Goal: Task Accomplishment & Management: Manage account settings

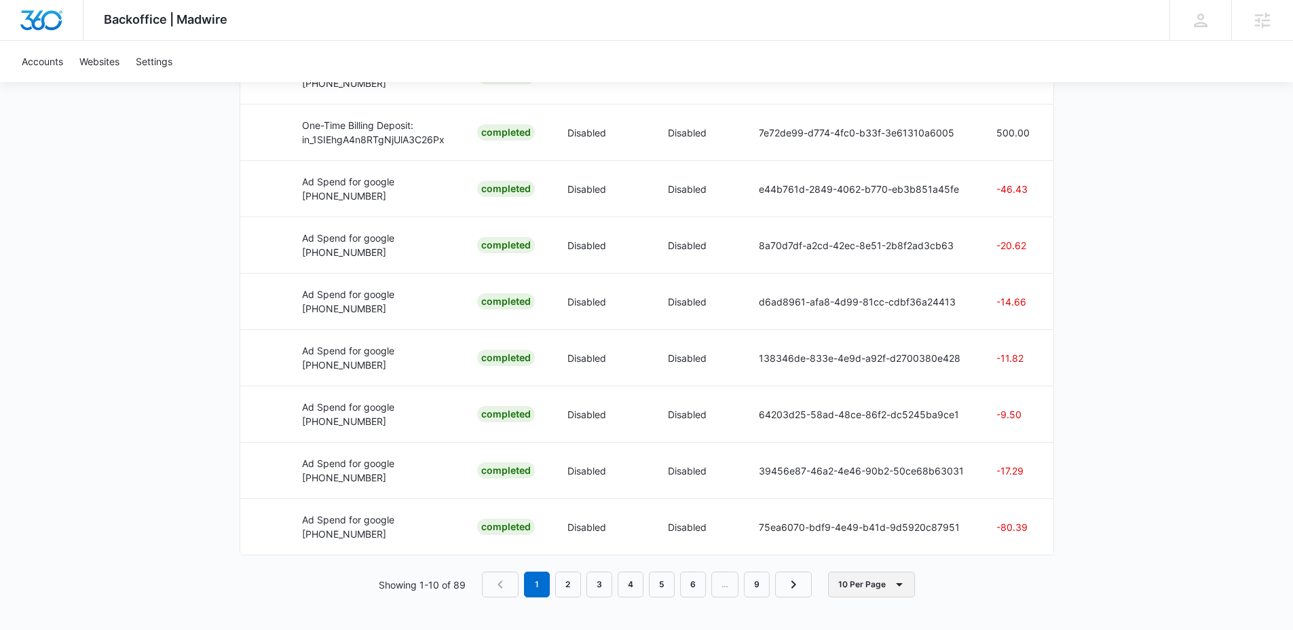
scroll to position [0, 282]
drag, startPoint x: 766, startPoint y: 554, endPoint x: 956, endPoint y: 556, distance: 190.0
click at [956, 493] on div "Active Holds Credit Type Hold Date Commit Date Description Status Allow Overage…" at bounding box center [647, 141] width 814 height 911
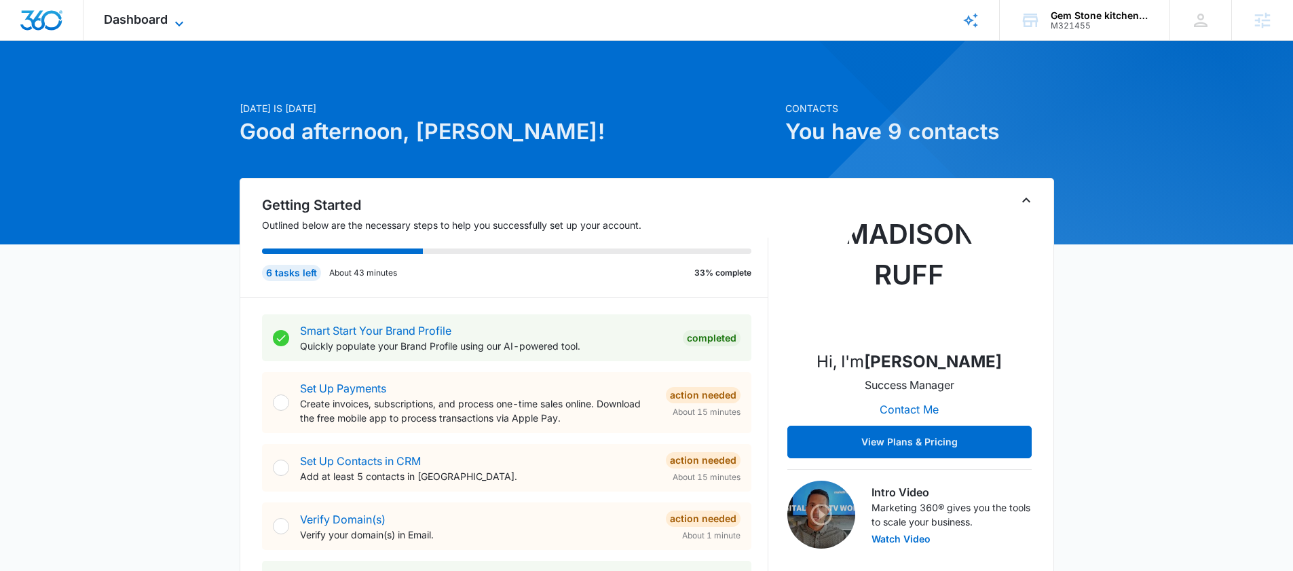
click at [166, 19] on span "Dashboard" at bounding box center [136, 19] width 64 height 14
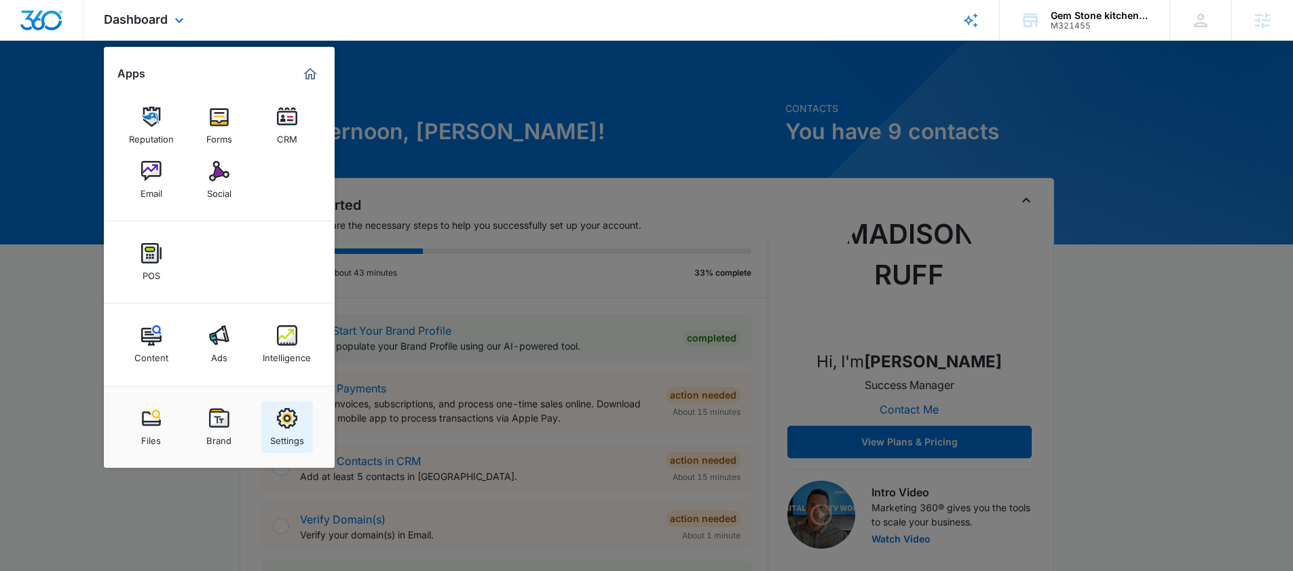
click at [281, 428] on div "Settings" at bounding box center [287, 437] width 34 height 18
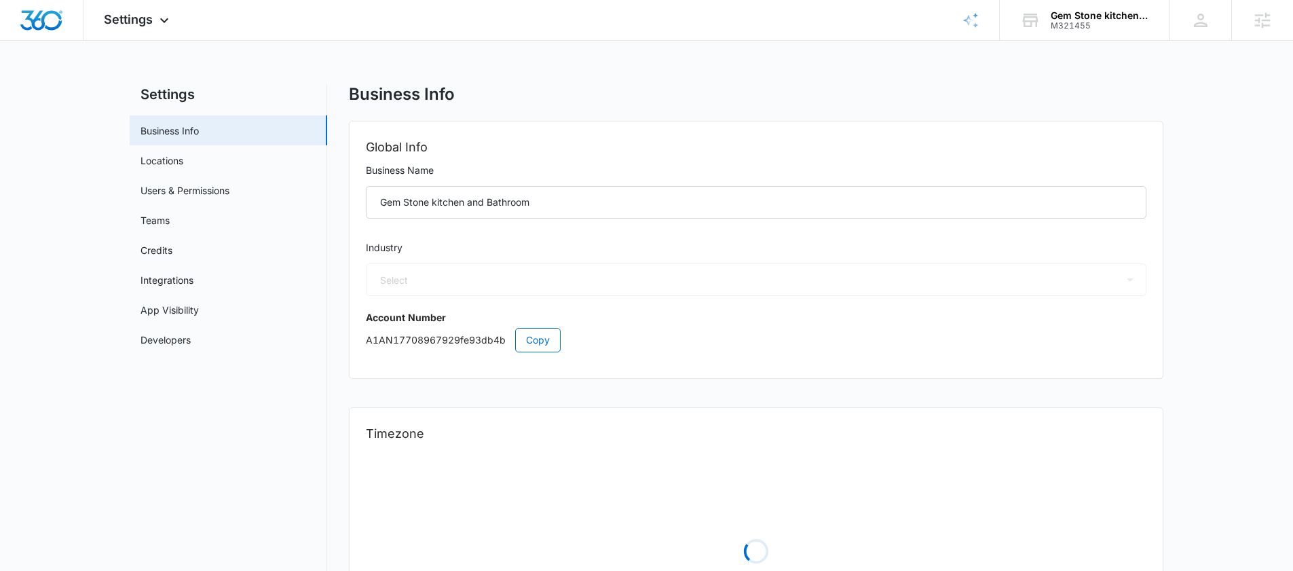
select select "4"
select select "US"
select select "America/Denver"
click at [546, 337] on span "Copy" at bounding box center [538, 339] width 24 height 15
click at [342, 145] on div "Settings Business Info Locations Users & Permissions Teams Credits Integrations…" at bounding box center [646, 385] width 1033 height 602
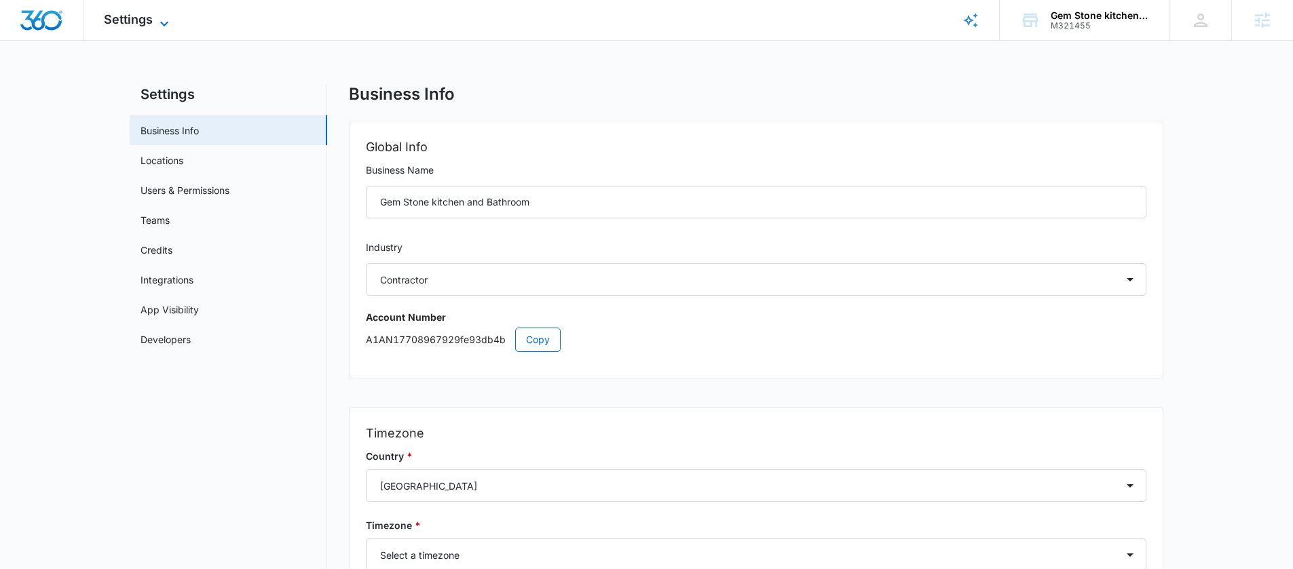
click at [163, 19] on icon at bounding box center [164, 24] width 16 height 16
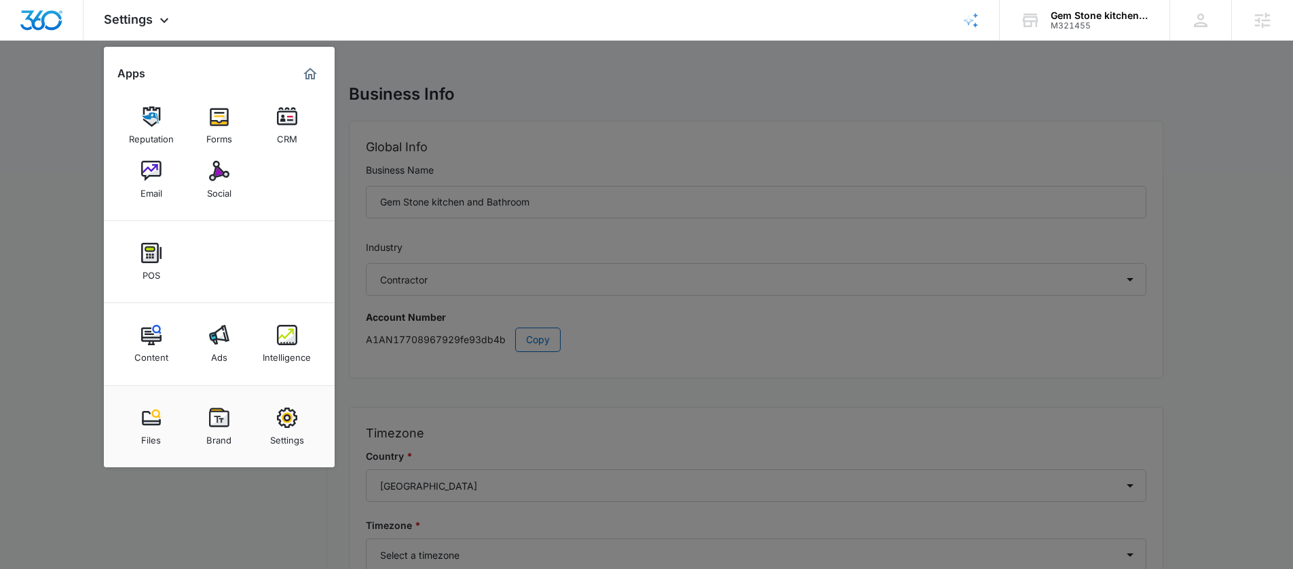
click at [225, 343] on img at bounding box center [219, 335] width 20 height 20
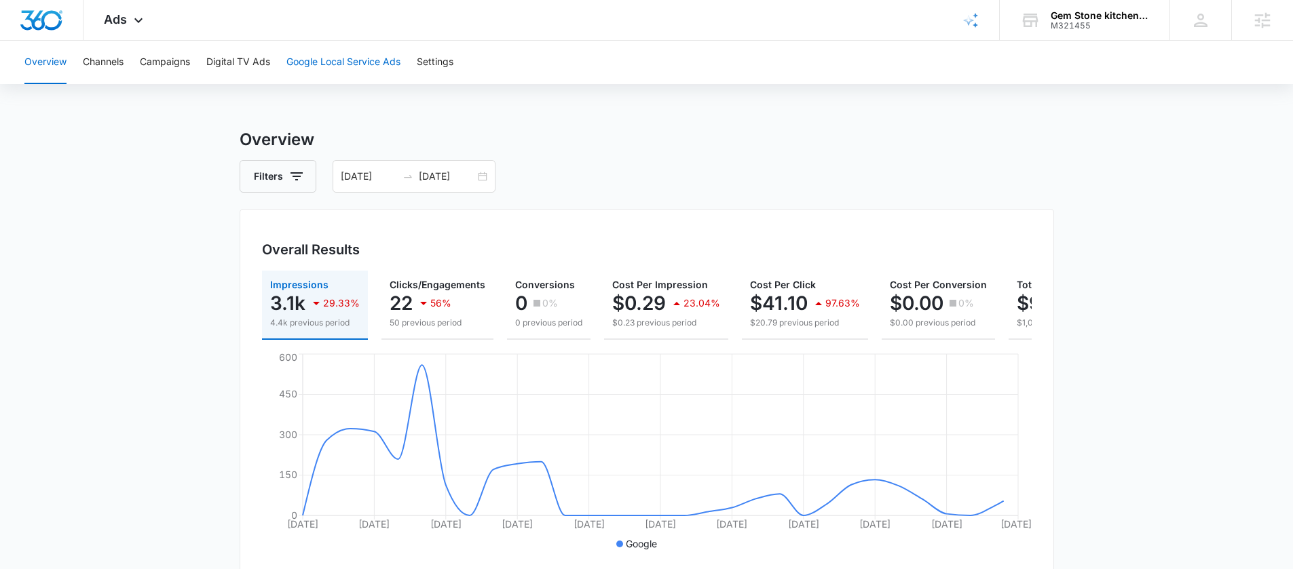
click at [335, 60] on button "Google Local Service Ads" at bounding box center [343, 62] width 114 height 43
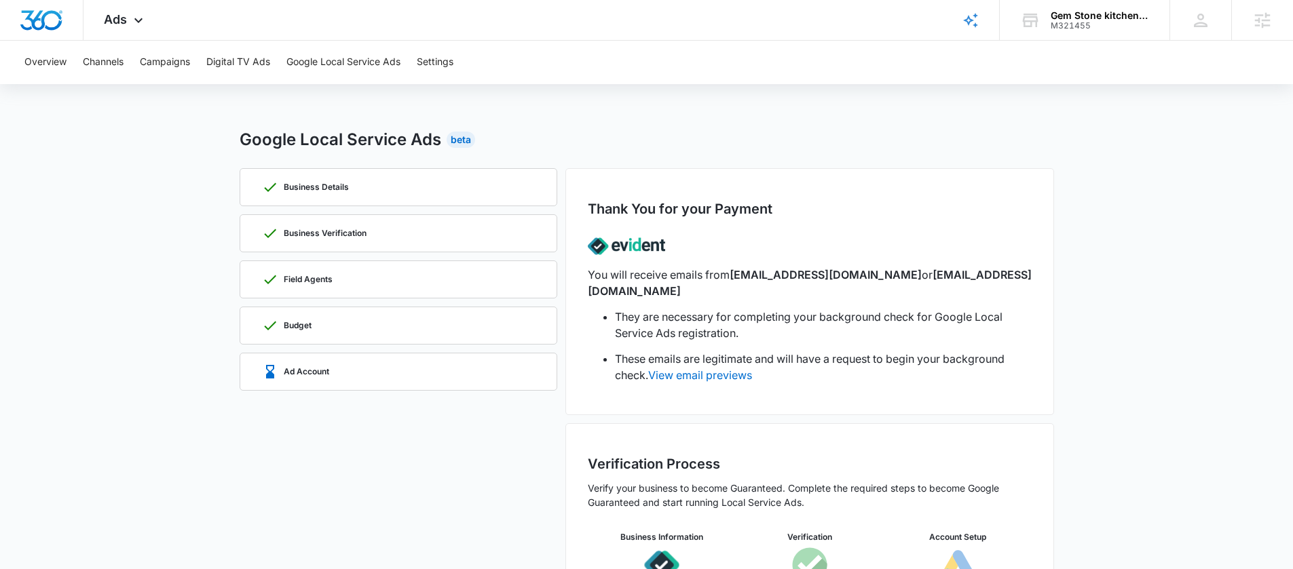
click at [1066, 251] on main "Google Local Service Ads Beta Business Details Business Verification Field Agen…" at bounding box center [646, 399] width 1293 height 543
